Goal: Information Seeking & Learning: Learn about a topic

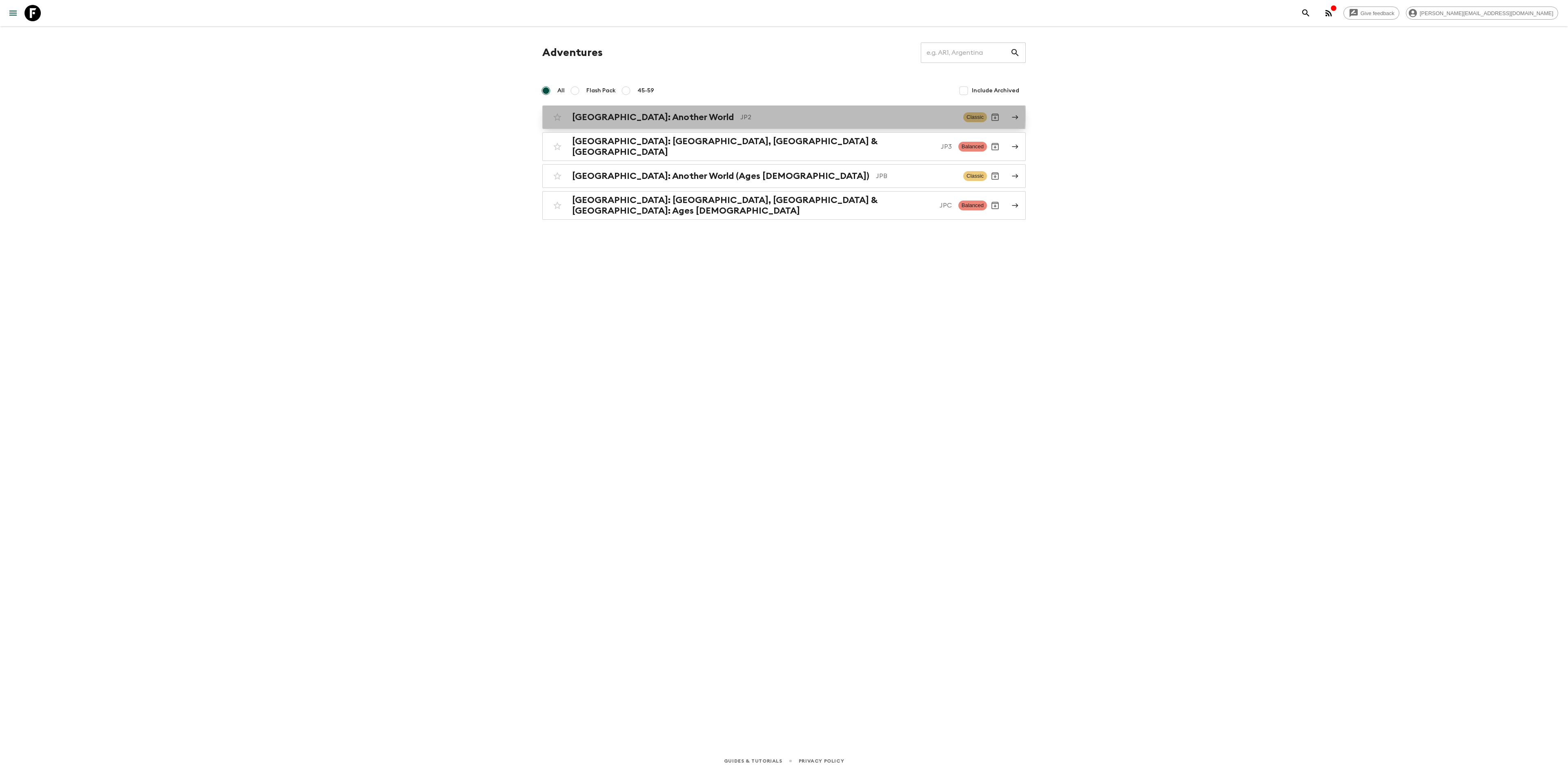
click at [741, 115] on p "JP2" at bounding box center [848, 117] width 216 height 10
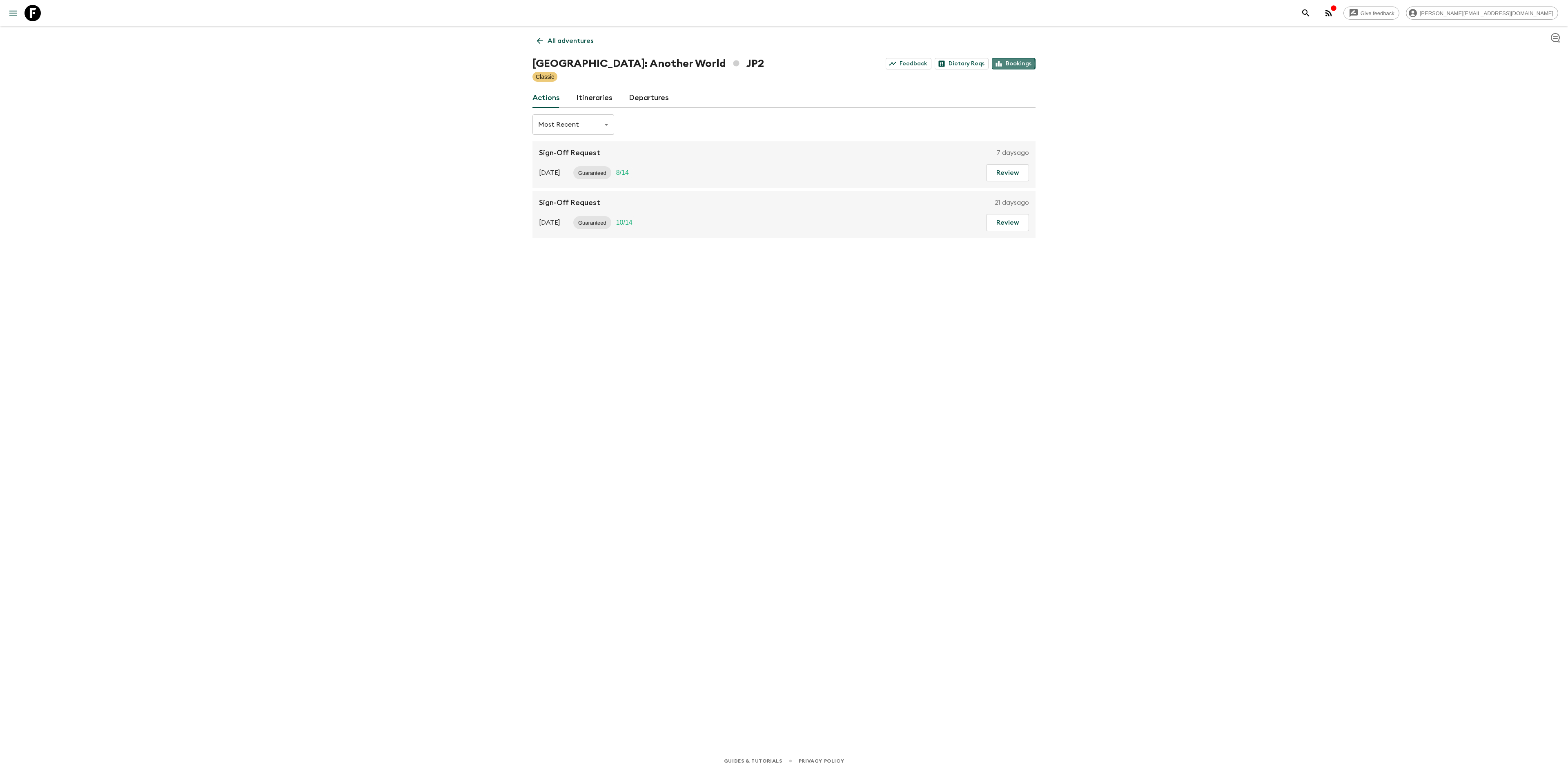
click at [1004, 64] on link "Bookings" at bounding box center [1013, 63] width 44 height 11
click at [598, 95] on link "Itineraries" at bounding box center [594, 98] width 36 height 20
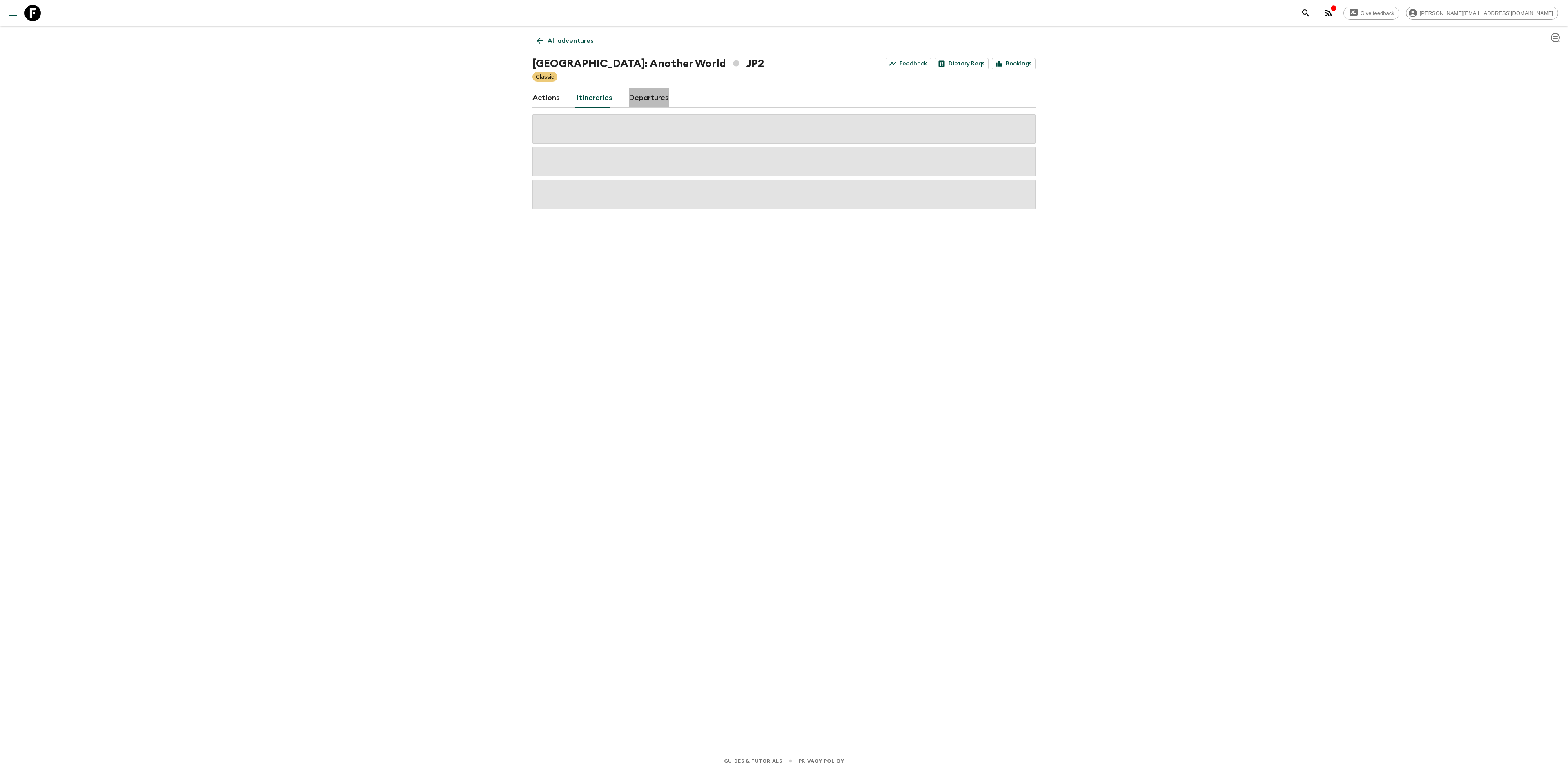
click at [647, 95] on link "Departures" at bounding box center [649, 98] width 40 height 20
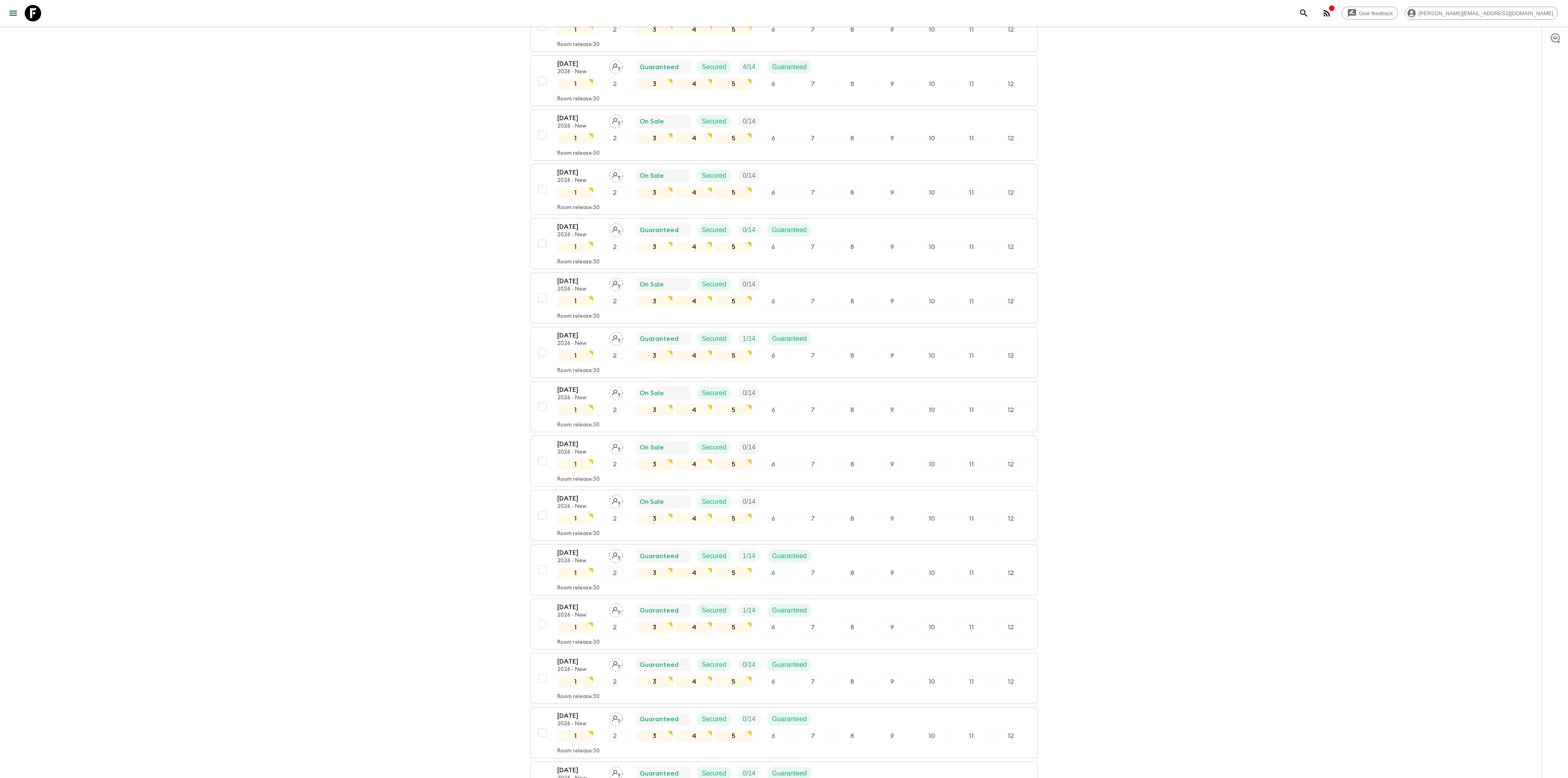
scroll to position [2862, 0]
